Goal: Information Seeking & Learning: Check status

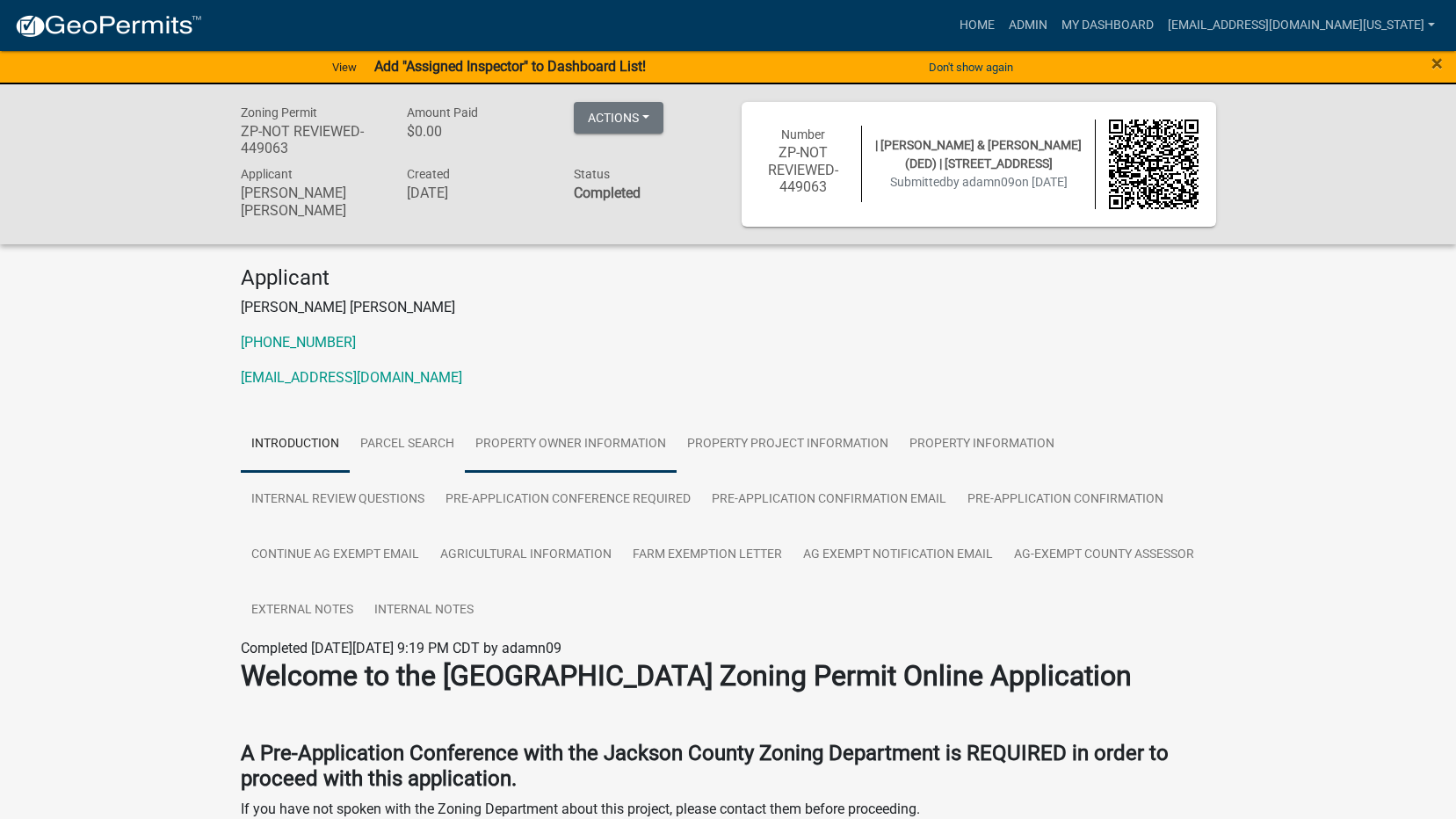
click at [591, 443] on link "Property Owner Information" at bounding box center [570, 445] width 212 height 57
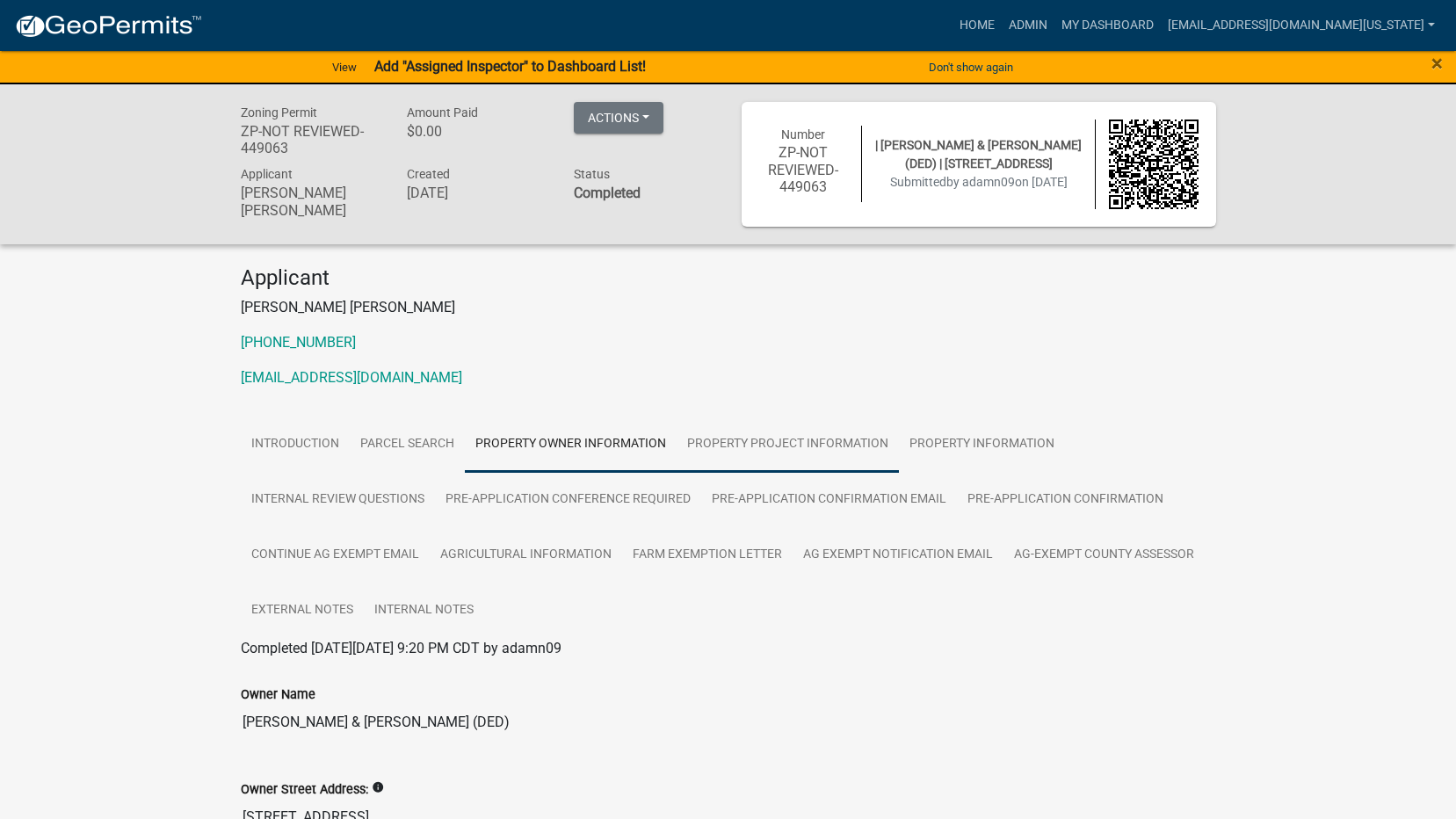
click at [766, 444] on link "Property Project Information" at bounding box center [787, 445] width 222 height 57
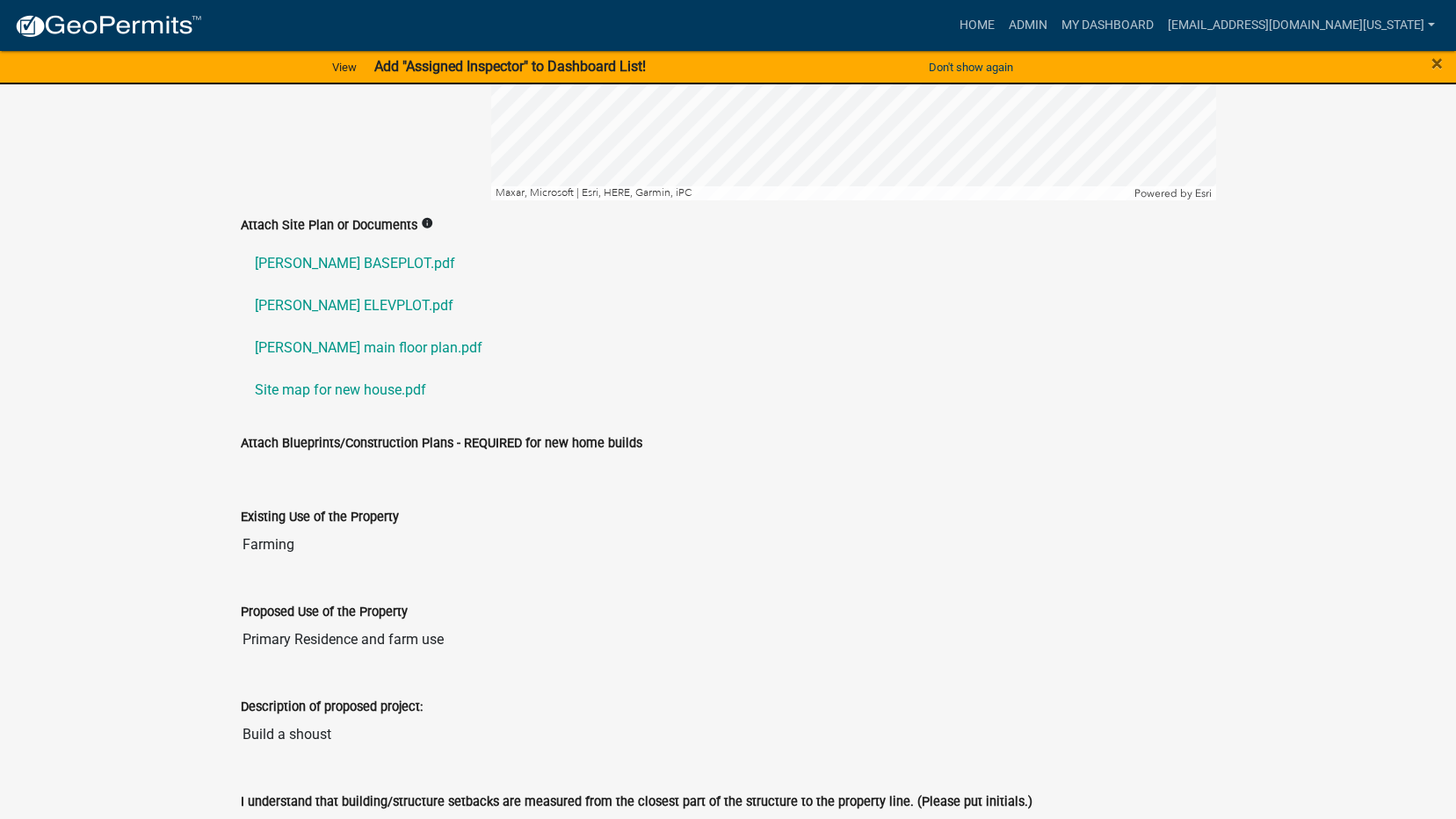
scroll to position [1726, 0]
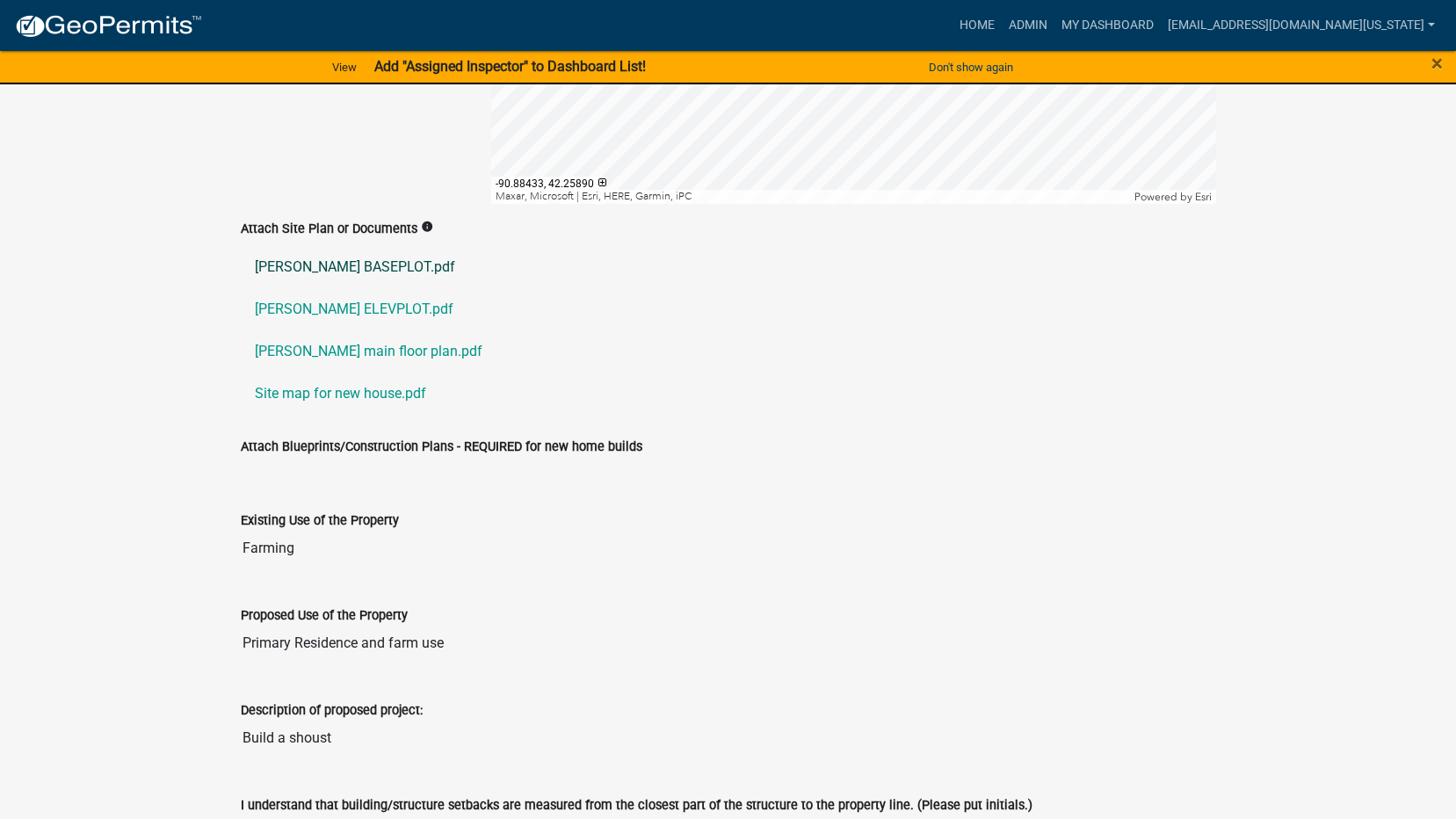
click at [369, 260] on link "[PERSON_NAME] BASEPLOT.pdf" at bounding box center [728, 267] width 975 height 43
click at [359, 349] on link "[PERSON_NAME] main floor plan.pdf" at bounding box center [728, 351] width 975 height 43
click at [339, 389] on link "Site map for new house.pdf" at bounding box center [728, 394] width 975 height 43
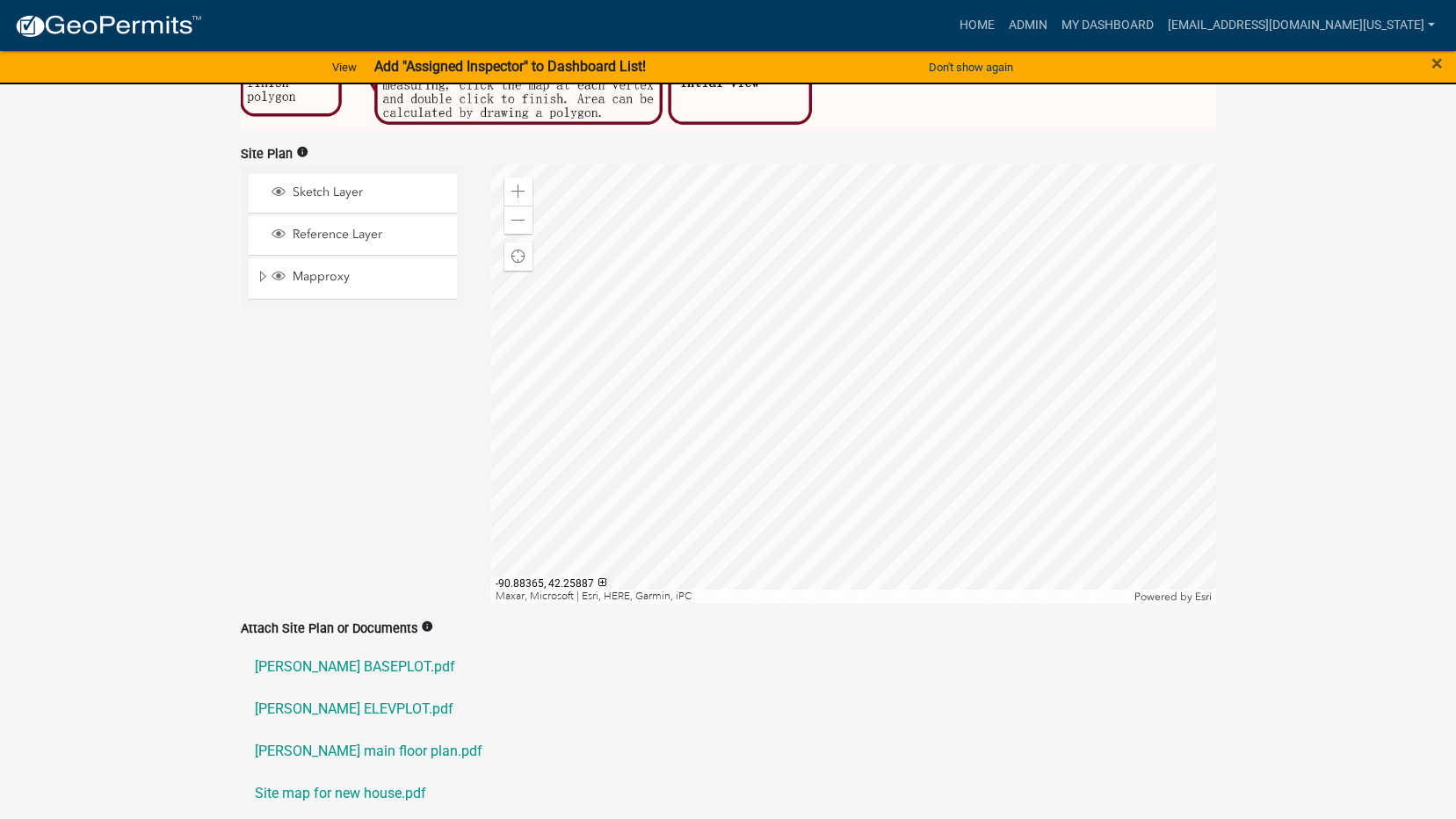
scroll to position [1315, 0]
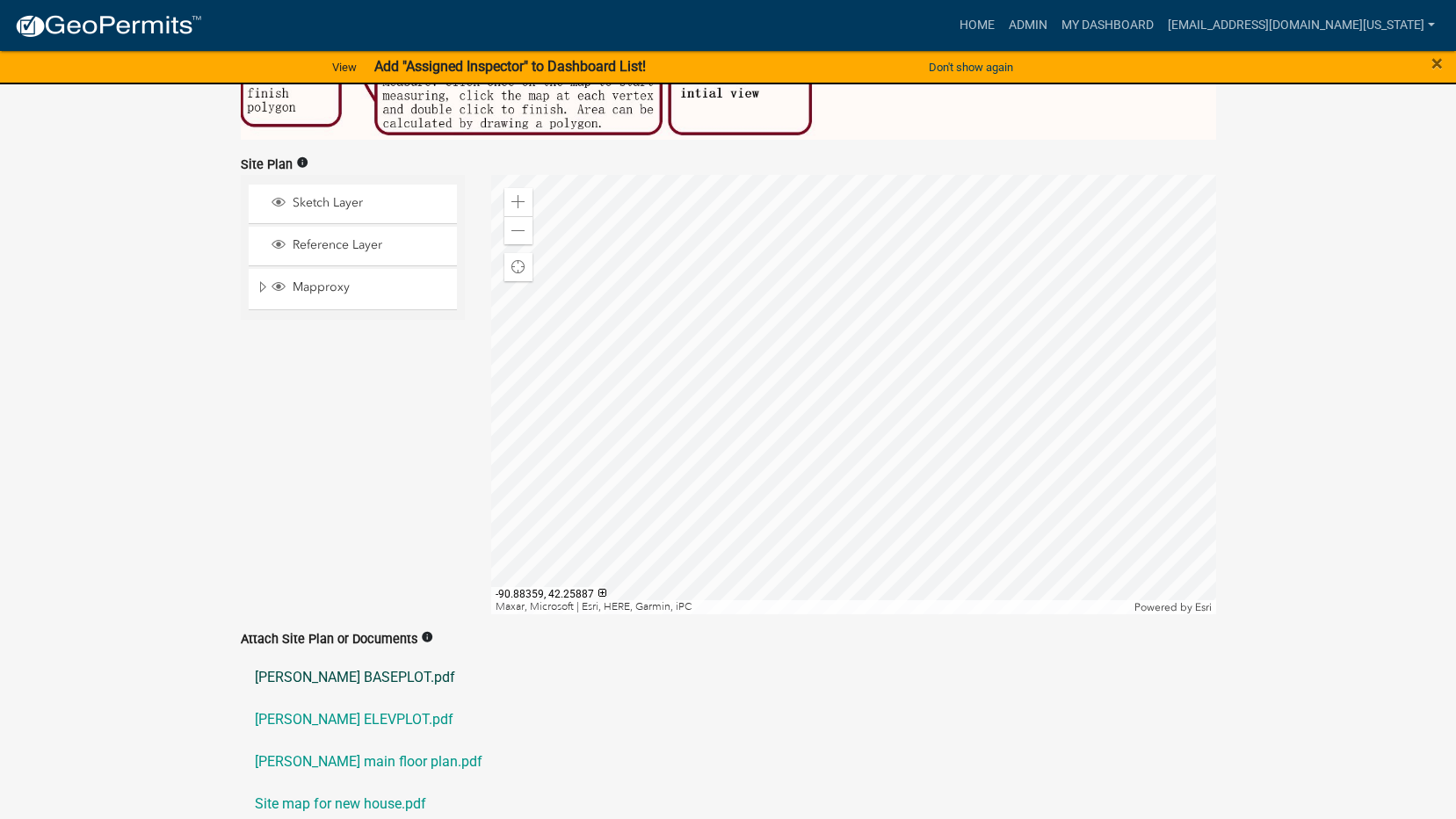
click at [378, 670] on link "[PERSON_NAME] BASEPLOT.pdf" at bounding box center [728, 677] width 975 height 43
click at [387, 712] on link "[PERSON_NAME] ELEVPLOT.pdf" at bounding box center [728, 720] width 975 height 43
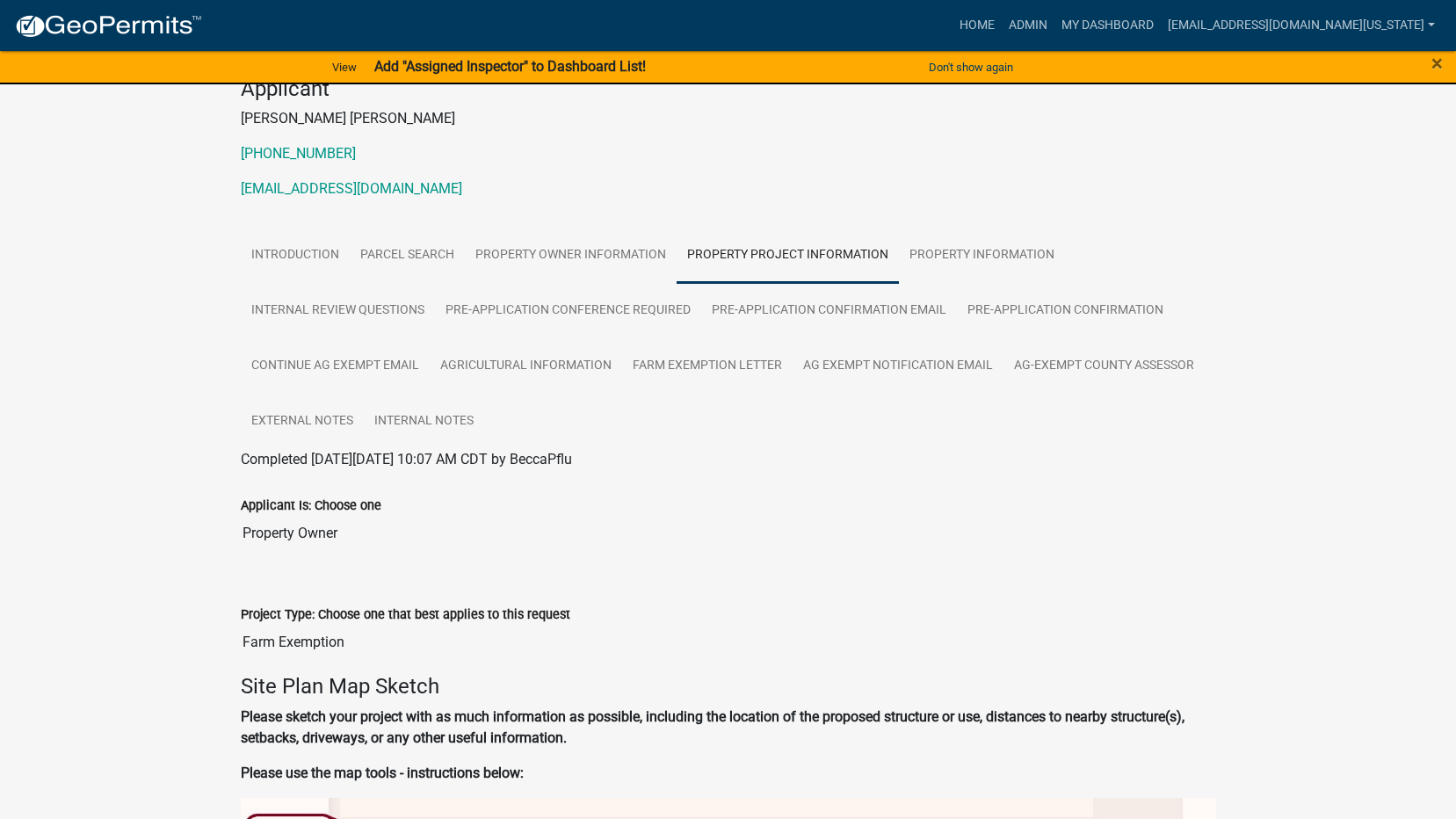
scroll to position [176, 0]
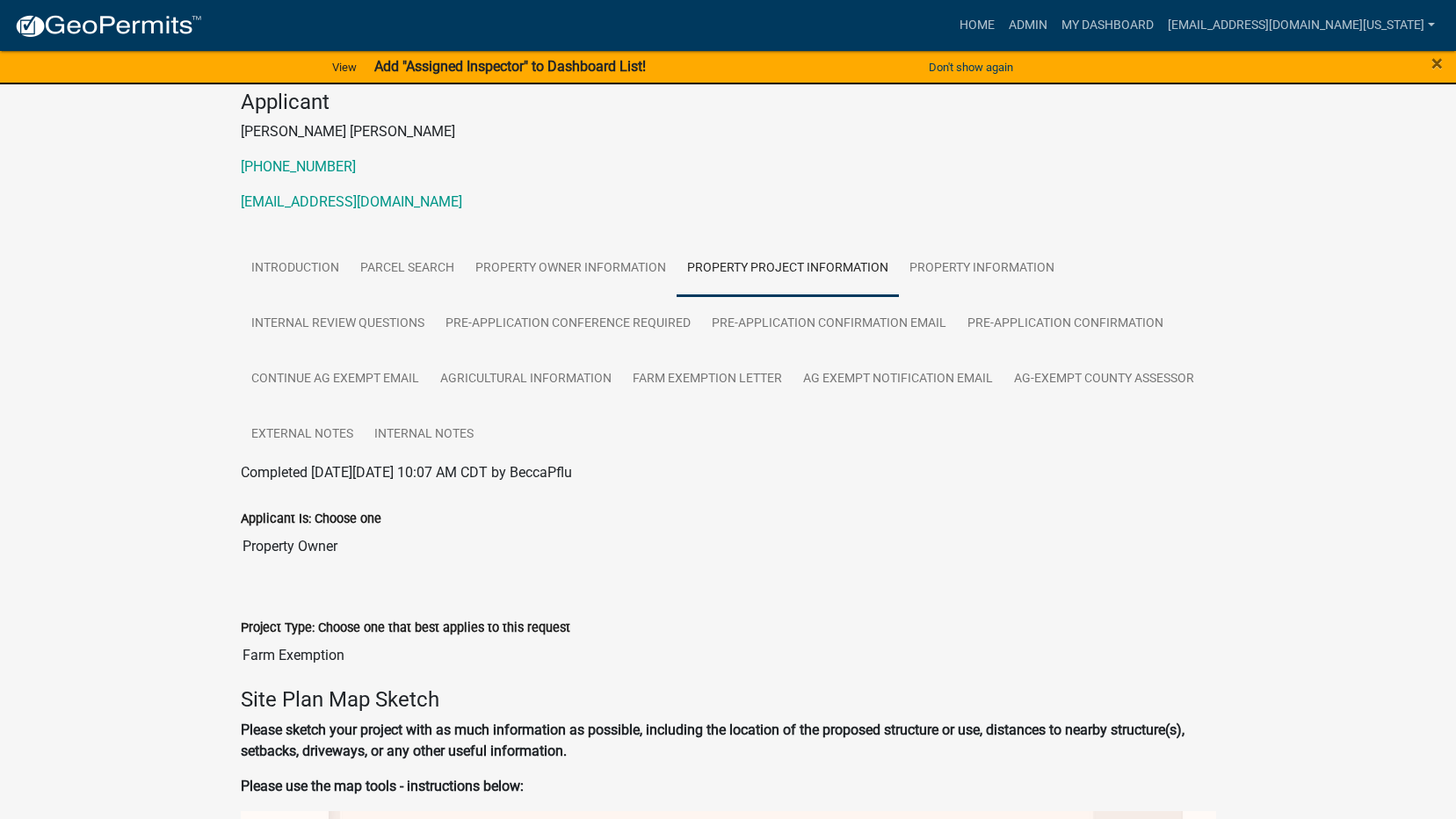
click at [712, 265] on link "Property Project Information" at bounding box center [787, 269] width 222 height 57
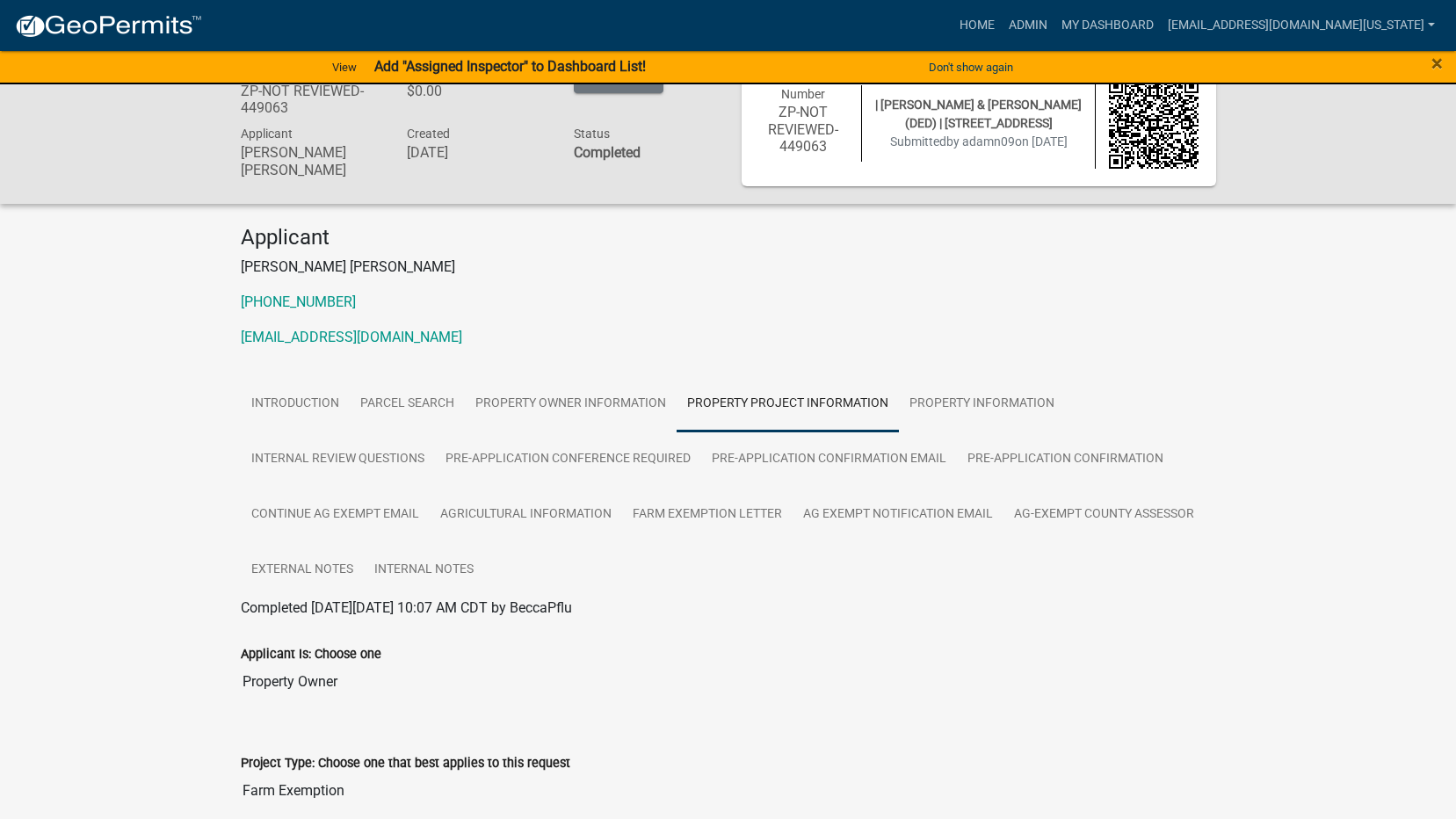
scroll to position [0, 0]
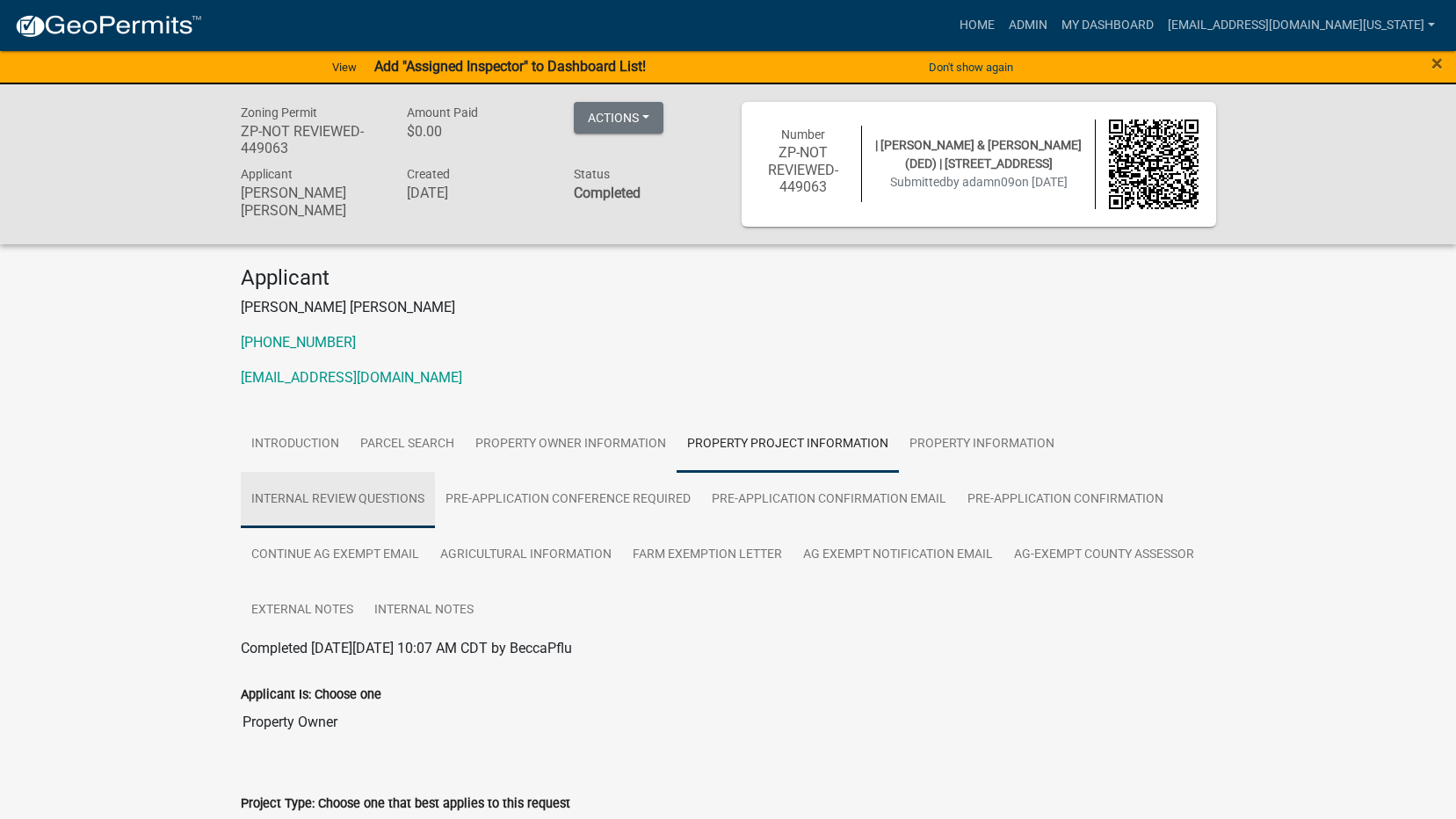
click at [397, 497] on link "Internal Review Questions" at bounding box center [338, 501] width 195 height 57
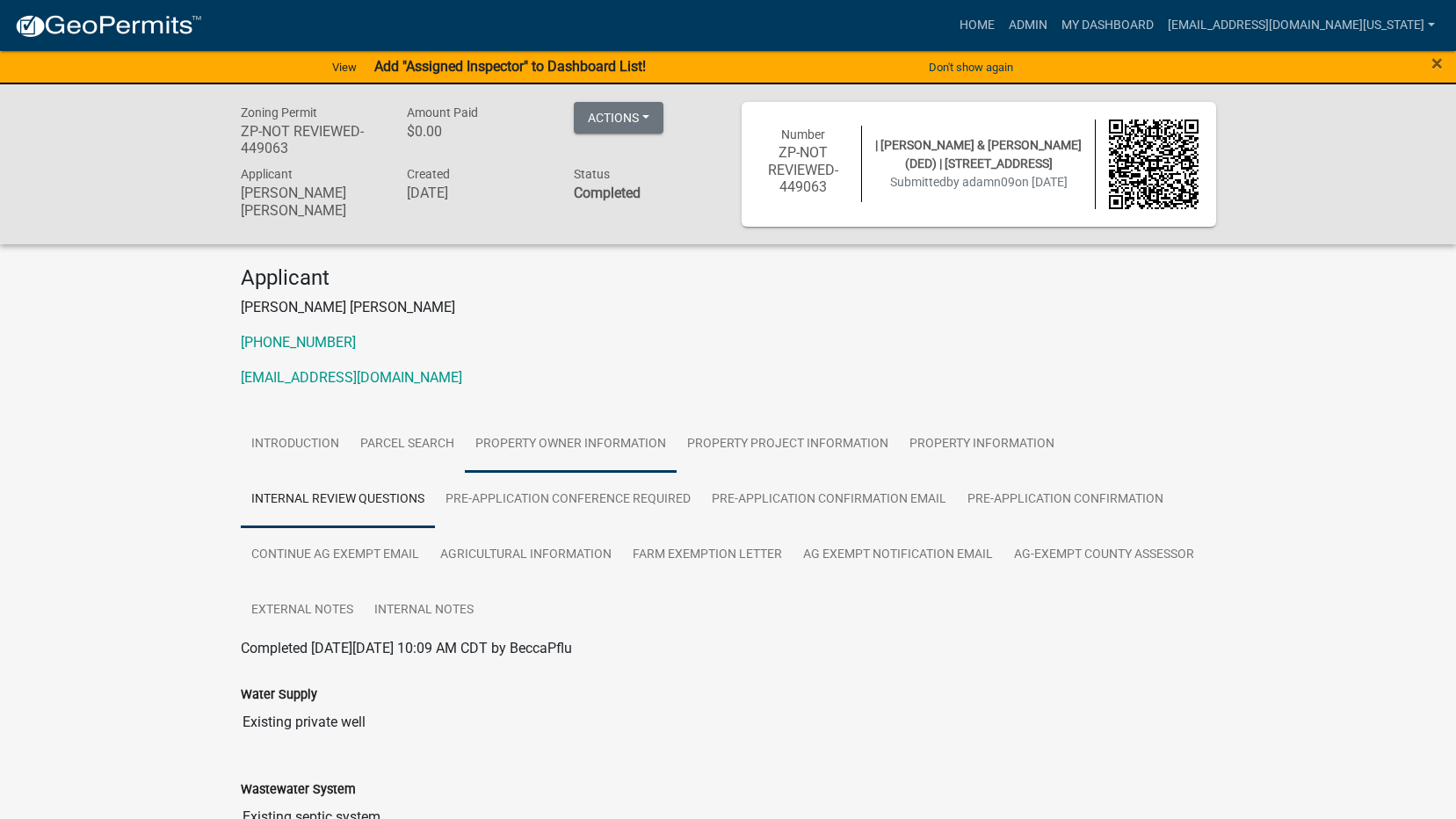
click at [511, 439] on link "Property Owner Information" at bounding box center [570, 445] width 212 height 57
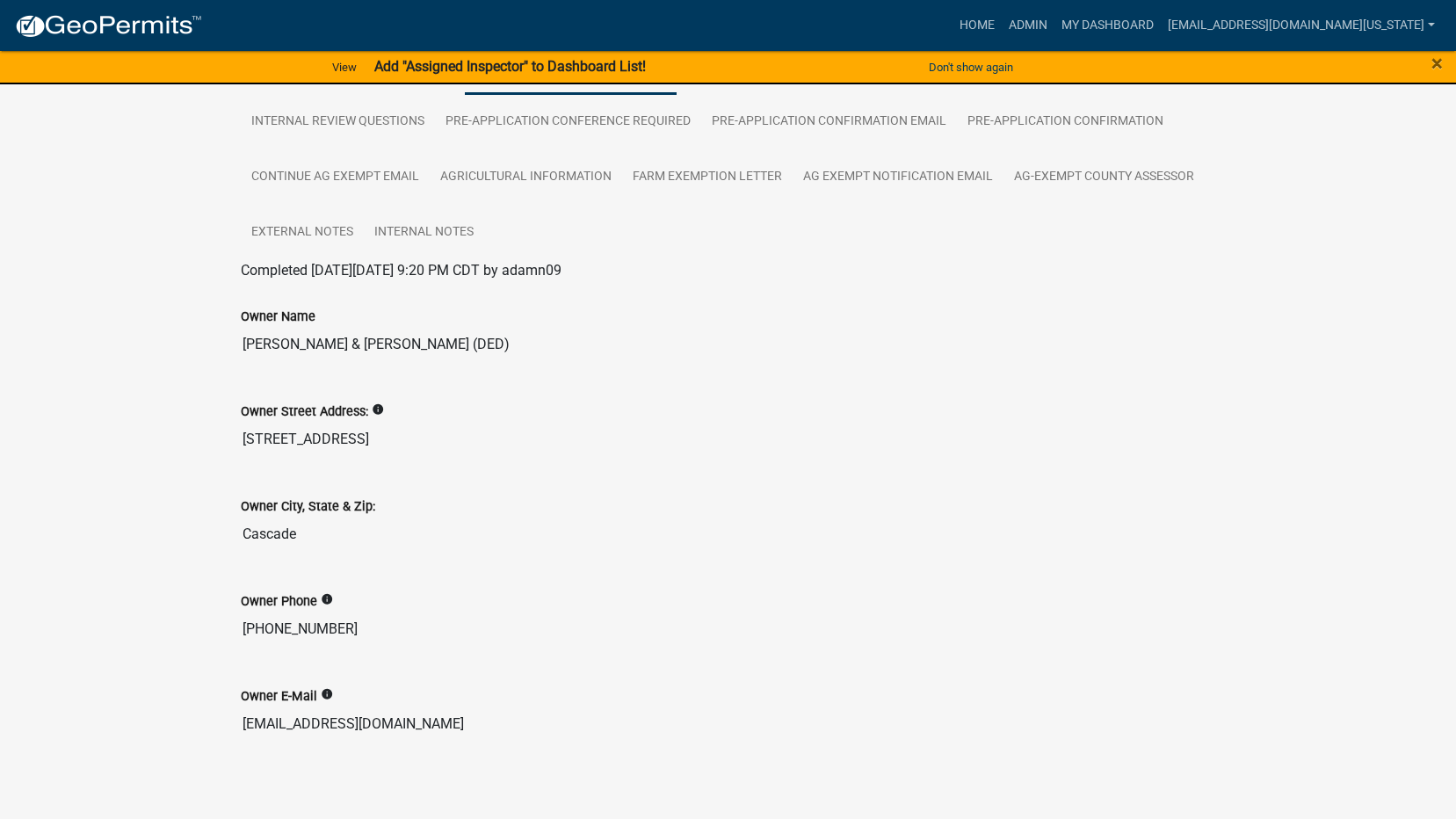
scroll to position [388, 0]
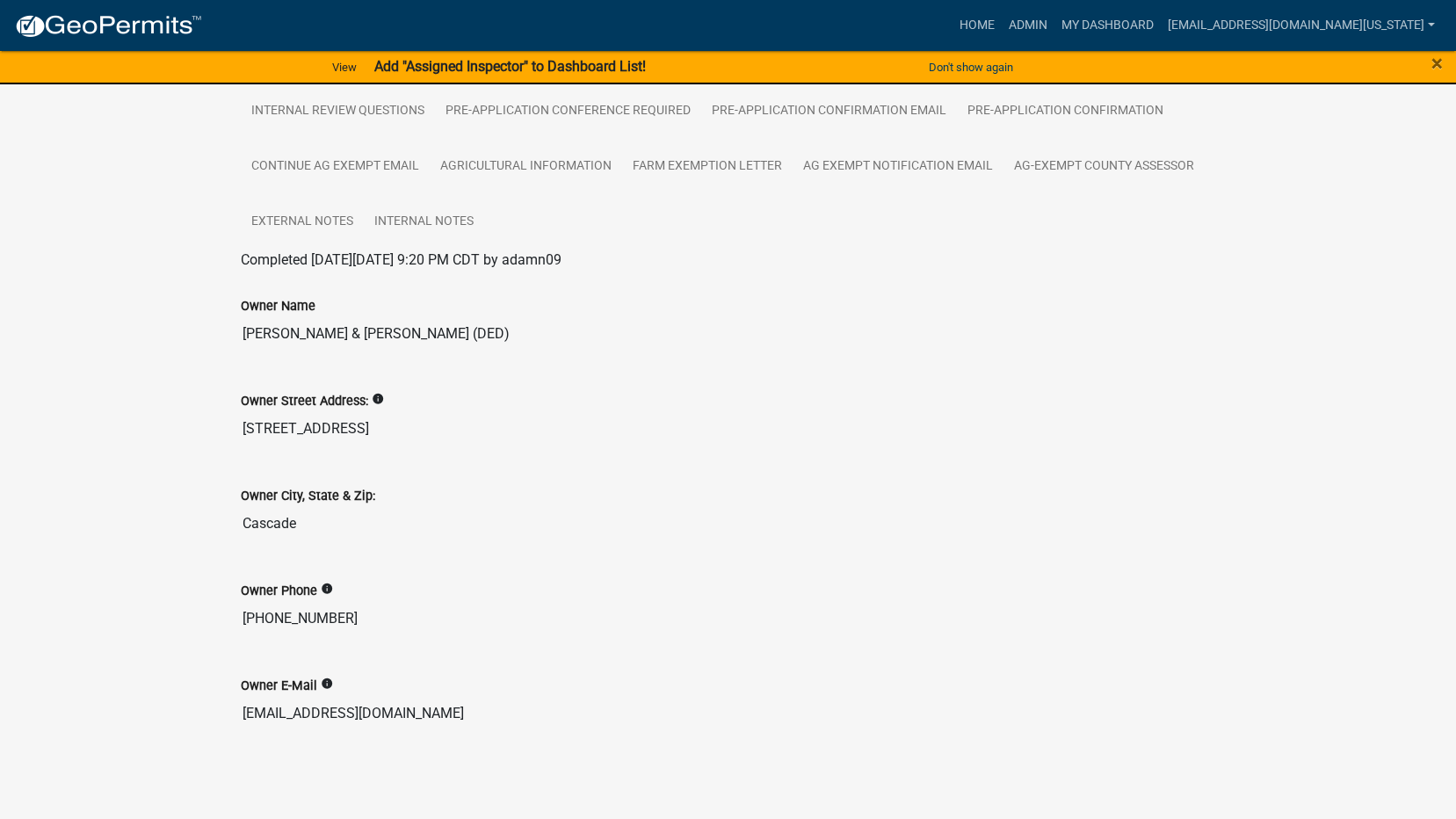
drag, startPoint x: 354, startPoint y: 624, endPoint x: 228, endPoint y: 618, distance: 126.1
click at [228, 618] on div "Owner Phone info [PHONE_NUMBER]" at bounding box center [728, 603] width 1002 height 95
drag, startPoint x: 428, startPoint y: 711, endPoint x: 233, endPoint y: 717, distance: 195.1
click at [233, 717] on div "Owner E-Mail info [EMAIL_ADDRESS][DOMAIN_NAME]" at bounding box center [728, 698] width 1002 height 95
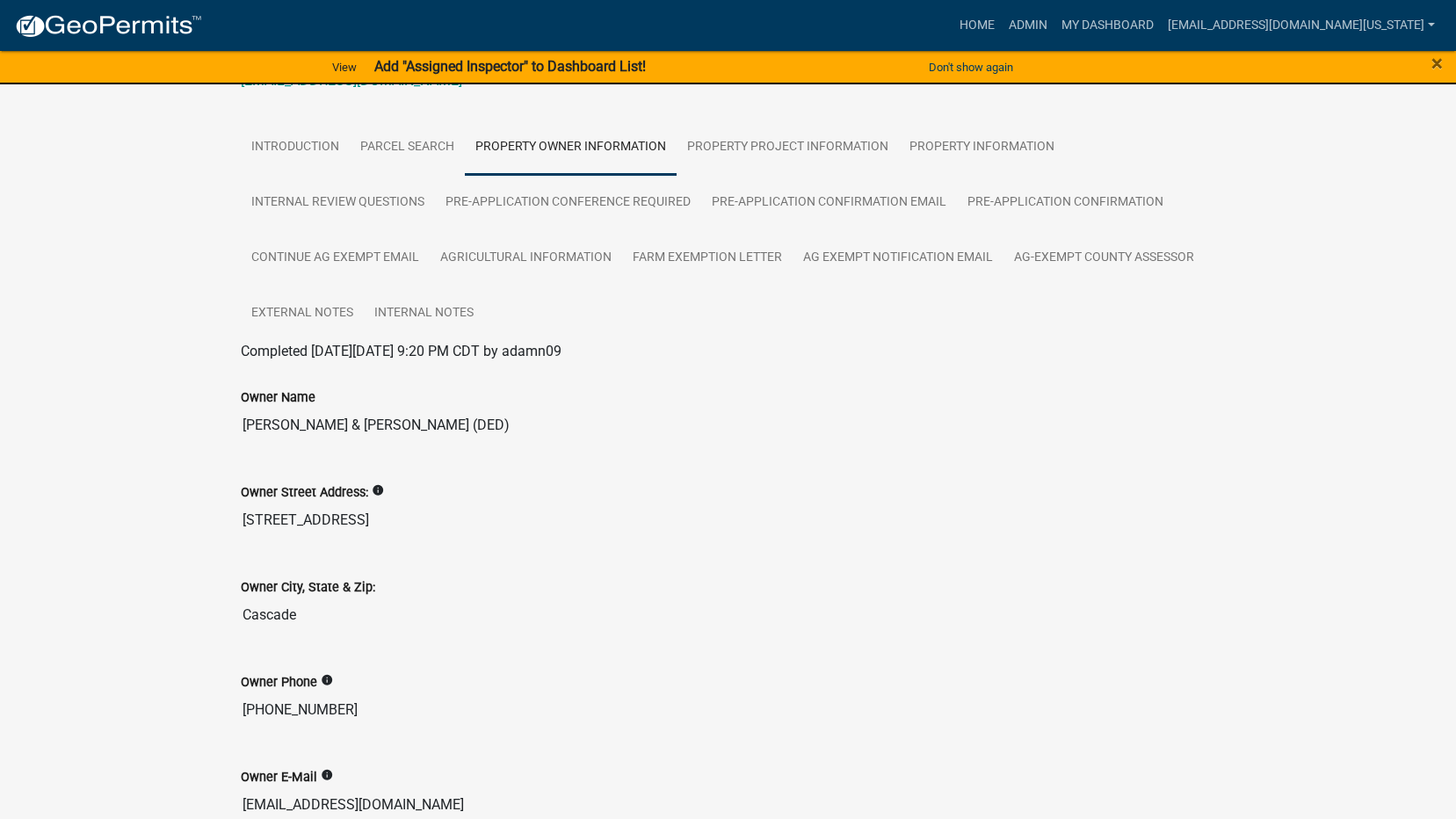
scroll to position [154, 0]
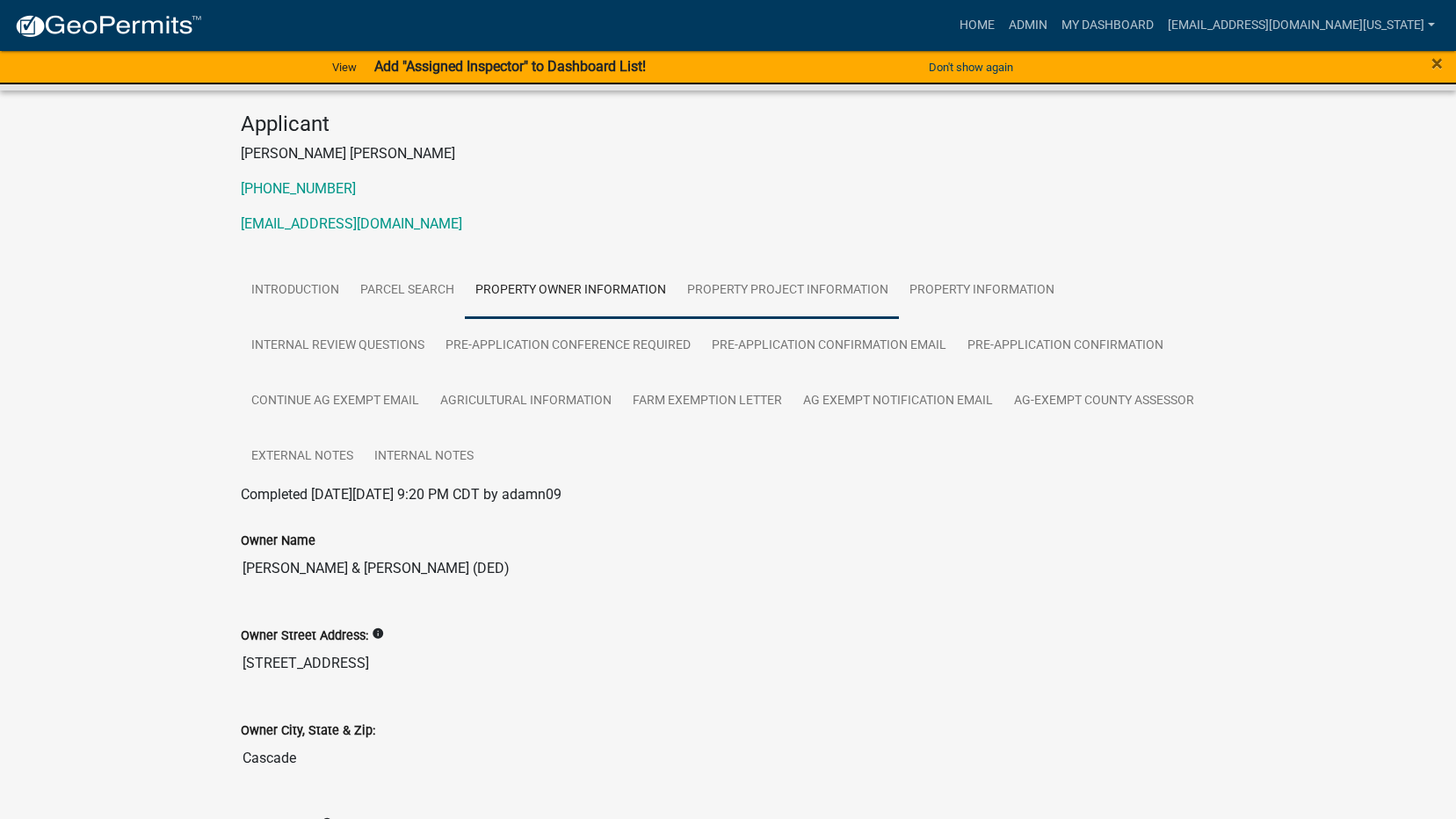
click at [770, 290] on link "Property Project Information" at bounding box center [787, 291] width 222 height 57
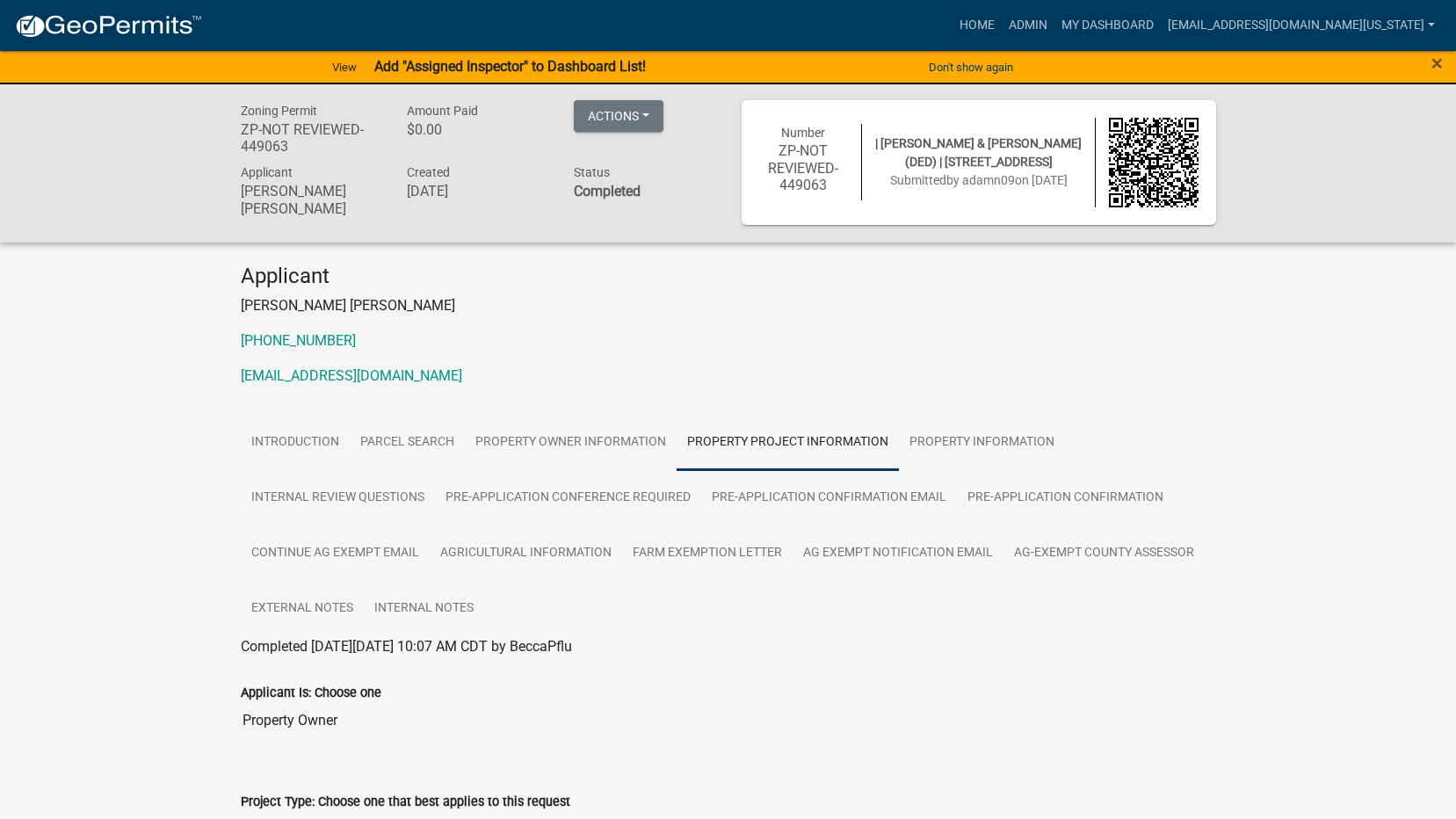
scroll to position [0, 0]
click at [411, 614] on link "Internal Notes" at bounding box center [424, 611] width 121 height 57
